Goal: Task Accomplishment & Management: Use online tool/utility

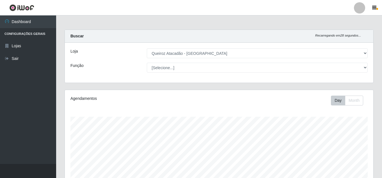
select select "462"
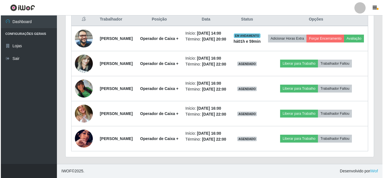
scroll to position [116, 308]
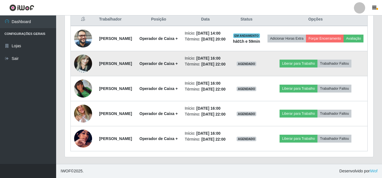
click at [79, 56] on img at bounding box center [83, 63] width 18 height 24
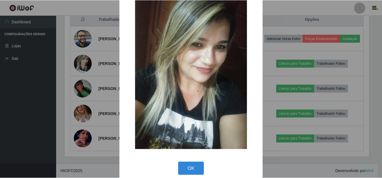
scroll to position [21, 0]
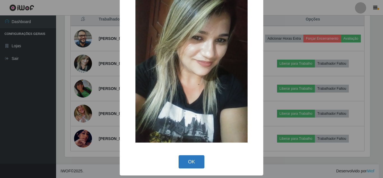
click at [189, 157] on button "OK" at bounding box center [192, 161] width 26 height 13
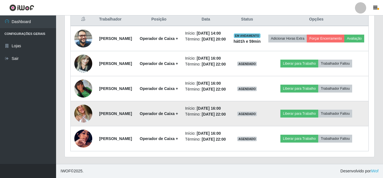
scroll to position [116, 308]
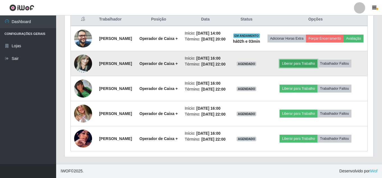
click at [303, 59] on button "Liberar para Trabalho" at bounding box center [298, 63] width 38 height 8
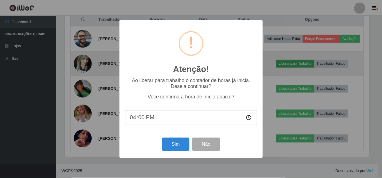
scroll to position [116, 305]
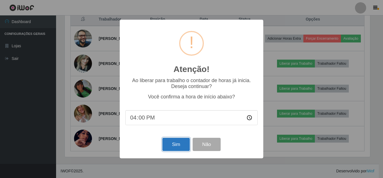
click at [183, 148] on button "Sim" at bounding box center [175, 143] width 27 height 13
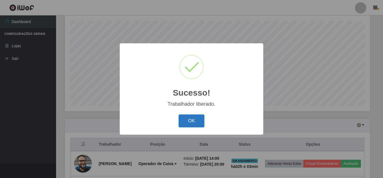
click at [198, 120] on button "OK" at bounding box center [192, 120] width 26 height 13
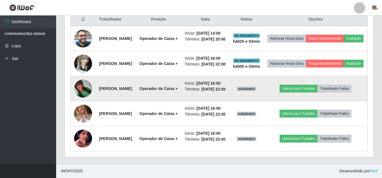
scroll to position [235, 0]
click at [307, 92] on button "Liberar para Trabalho" at bounding box center [298, 88] width 38 height 8
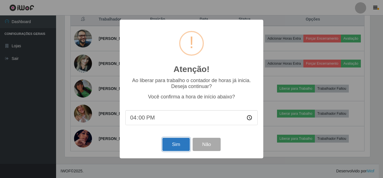
click at [168, 146] on button "Sim" at bounding box center [175, 143] width 27 height 13
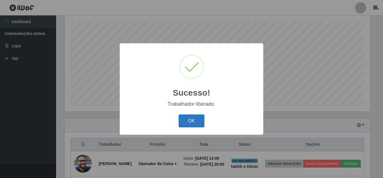
click at [192, 121] on button "OK" at bounding box center [192, 120] width 26 height 13
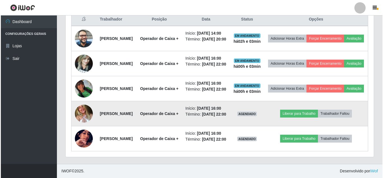
scroll to position [263, 0]
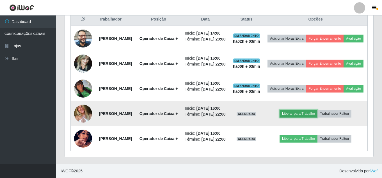
click at [295, 109] on button "Liberar para Trabalho" at bounding box center [298, 113] width 38 height 8
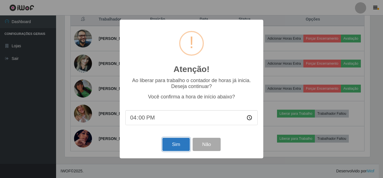
click at [180, 144] on button "Sim" at bounding box center [175, 143] width 27 height 13
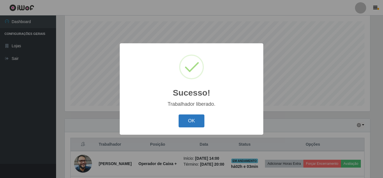
click at [204, 122] on button "OK" at bounding box center [192, 120] width 26 height 13
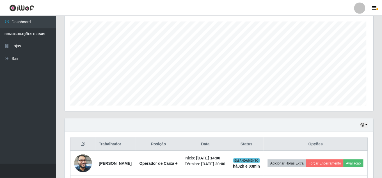
scroll to position [0, 0]
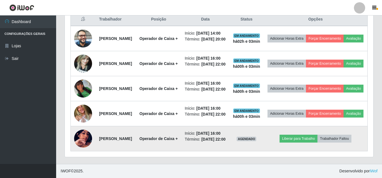
click at [82, 138] on img at bounding box center [83, 138] width 18 height 32
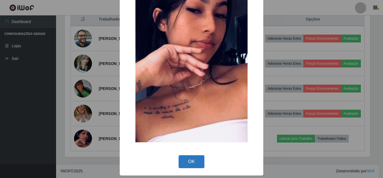
click at [189, 160] on button "OK" at bounding box center [192, 161] width 26 height 13
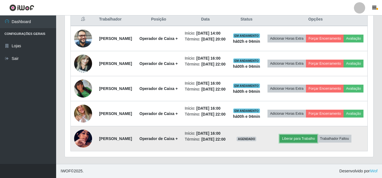
click at [305, 134] on button "Liberar para Trabalho" at bounding box center [298, 138] width 38 height 8
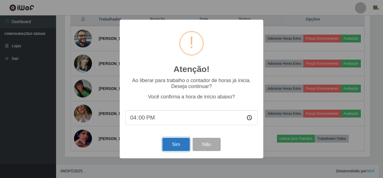
click at [171, 145] on button "Sim" at bounding box center [175, 143] width 27 height 13
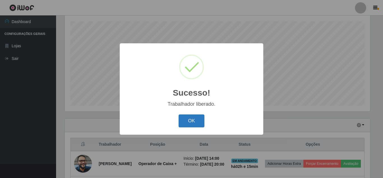
click at [186, 120] on button "OK" at bounding box center [192, 120] width 26 height 13
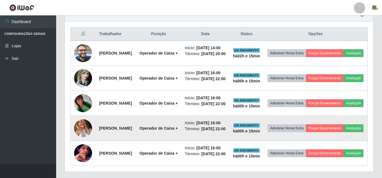
scroll to position [186, 0]
